Goal: Transaction & Acquisition: Download file/media

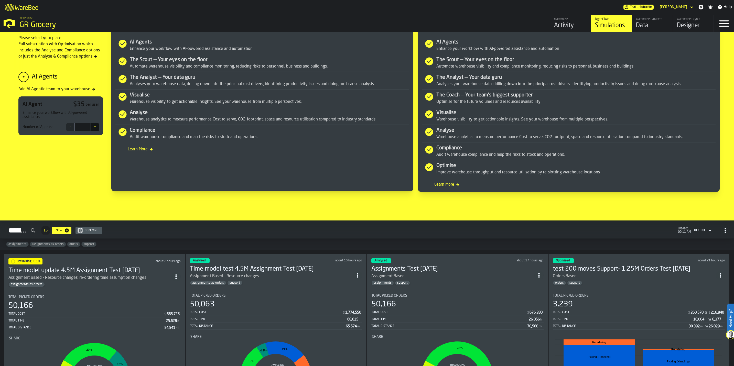
scroll to position [346, 0]
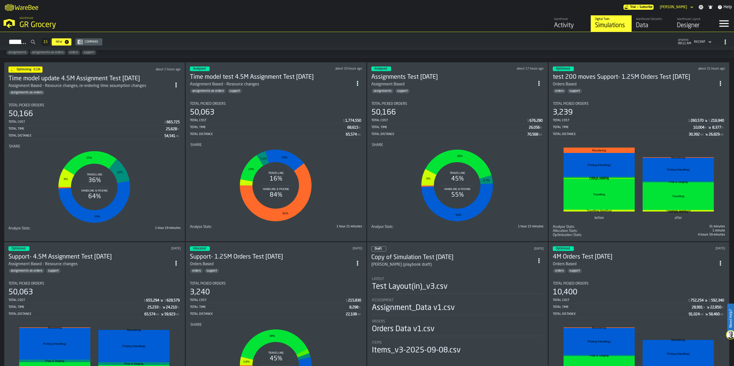
click at [682, 23] on div "Designer" at bounding box center [693, 26] width 33 height 8
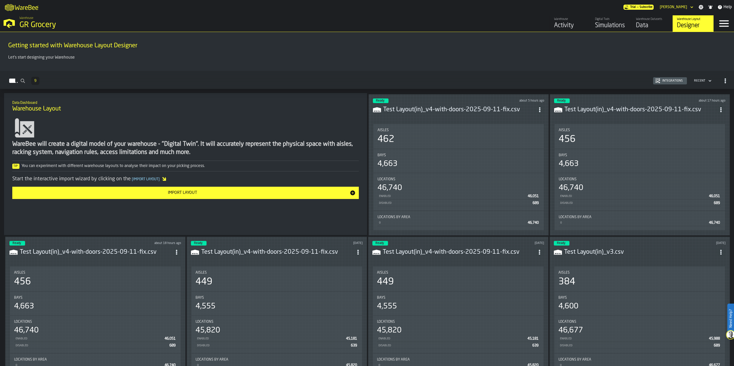
click at [468, 111] on h3 "Test Layout(in)_v4-with-doors-2025-09-11-fix.csv" at bounding box center [459, 110] width 152 height 8
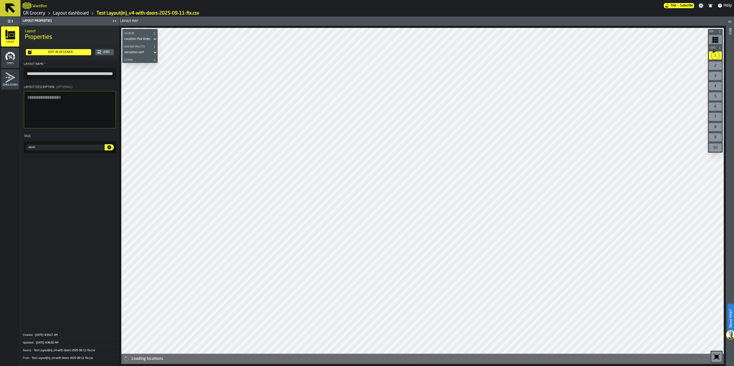
click at [9, 61] on div "Stats" at bounding box center [10, 58] width 18 height 14
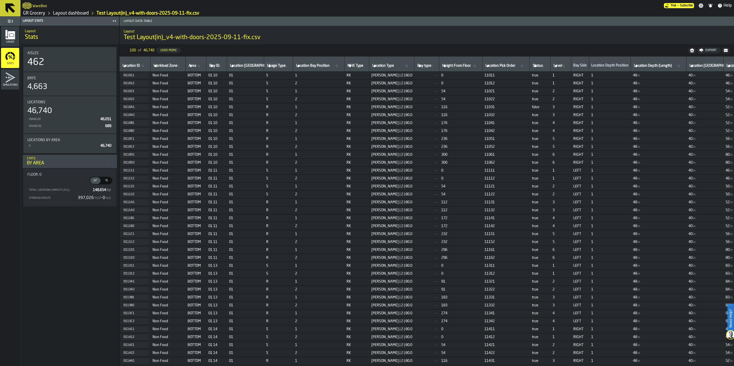
click at [703, 52] on icon "button-Export" at bounding box center [702, 50] width 4 height 4
click at [704, 50] on span "Download (csv)" at bounding box center [707, 50] width 24 height 4
